Goal: Navigation & Orientation: Find specific page/section

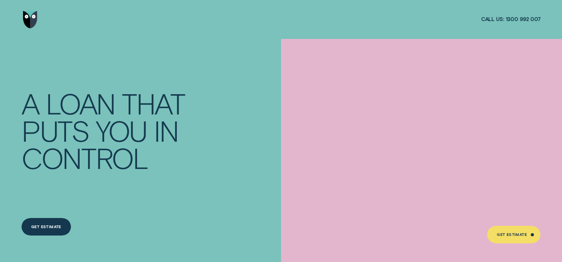
click at [418, 183] on div at bounding box center [423, 185] width 222 height 234
click at [506, 51] on div at bounding box center [423, 185] width 278 height 292
click at [31, 17] on img "Go to home page" at bounding box center [30, 20] width 15 height 18
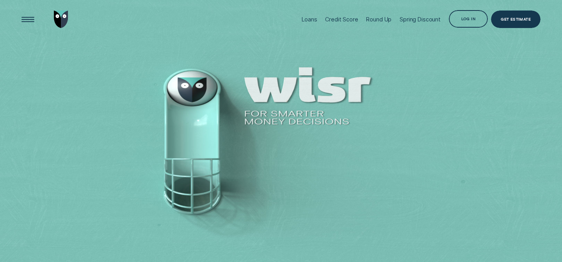
click at [478, 18] on div "Log in" at bounding box center [467, 19] width 39 height 18
click at [464, 24] on div "Log in" at bounding box center [467, 19] width 39 height 18
click at [462, 16] on div "Log in" at bounding box center [467, 19] width 39 height 18
click at [454, 15] on div "Log in" at bounding box center [467, 19] width 39 height 18
click at [311, 23] on div "Loans" at bounding box center [308, 19] width 15 height 39
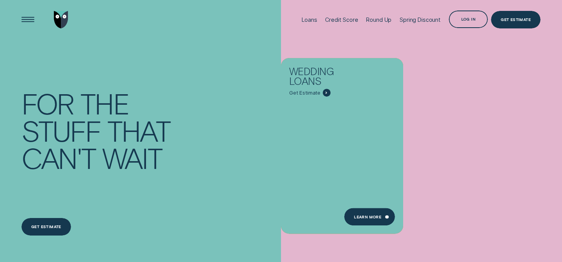
click at [456, 21] on div "Log in" at bounding box center [467, 20] width 39 height 18
